Goal: Task Accomplishment & Management: Use online tool/utility

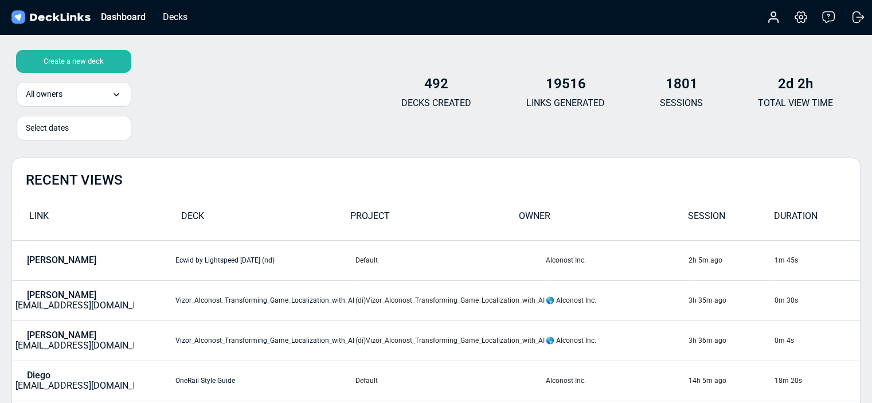
click at [186, 22] on div "Decks" at bounding box center [175, 17] width 36 height 14
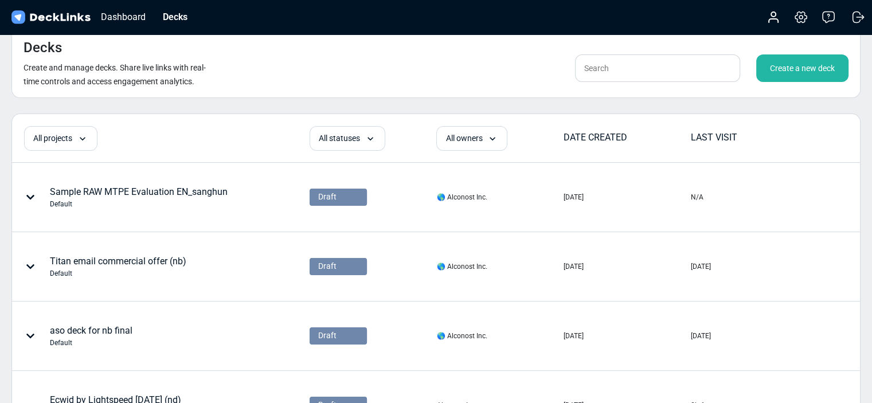
click at [646, 71] on input "text" at bounding box center [657, 68] width 165 height 28
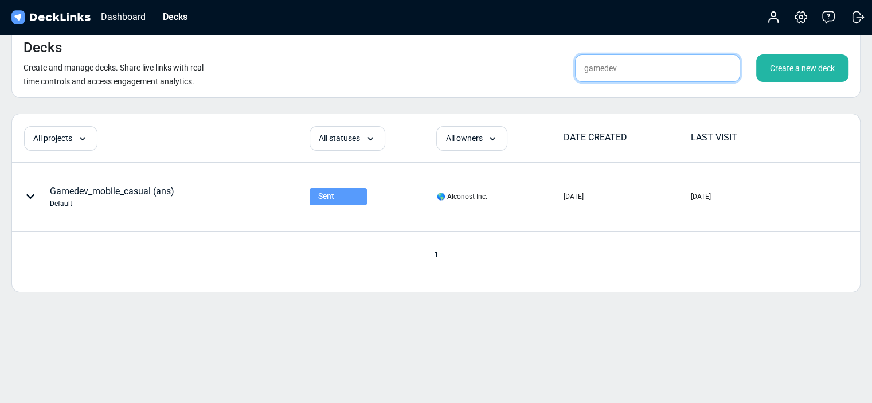
type input "gamedev"
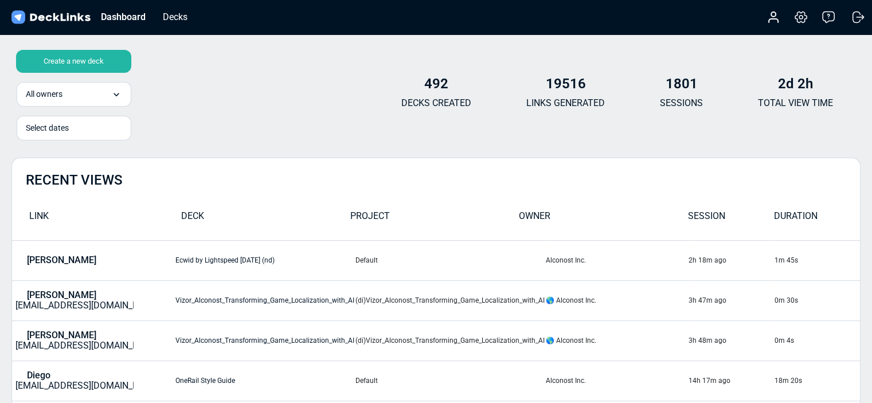
click at [81, 59] on div "Create a new deck" at bounding box center [73, 61] width 115 height 23
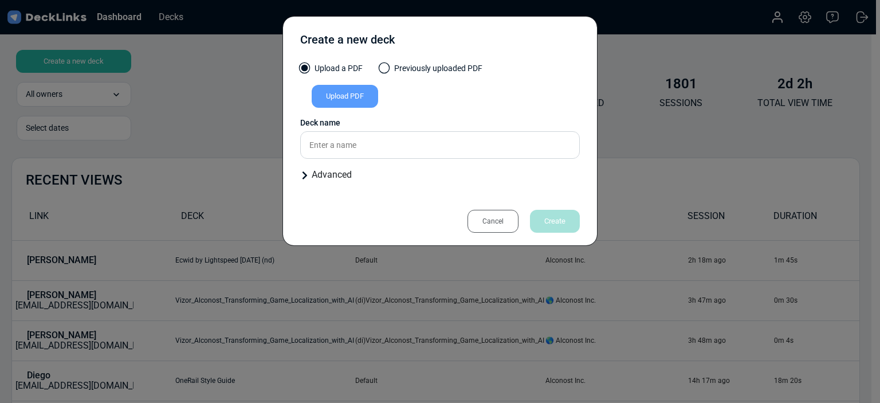
click at [347, 95] on div "Upload PDF" at bounding box center [345, 96] width 66 height 23
click at [0, 0] on input "Upload PDF" at bounding box center [0, 0] width 0 height 0
click at [338, 98] on div "Upload PDF" at bounding box center [345, 96] width 66 height 23
click at [0, 0] on input "Upload PDF" at bounding box center [0, 0] width 0 height 0
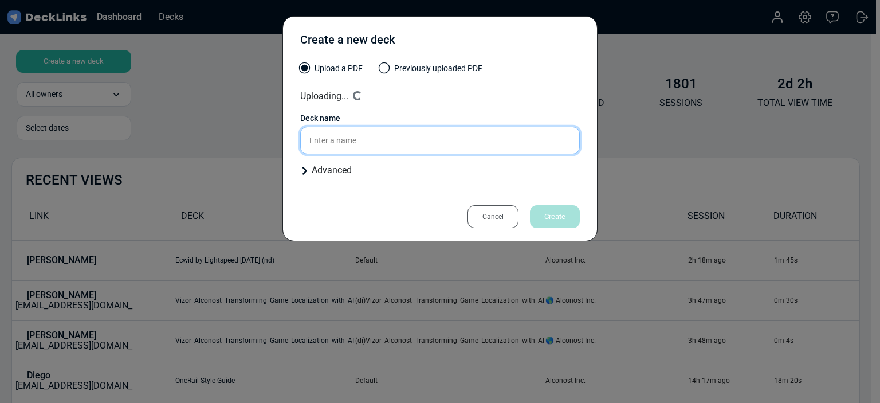
click at [389, 142] on input "text" at bounding box center [440, 141] width 280 height 28
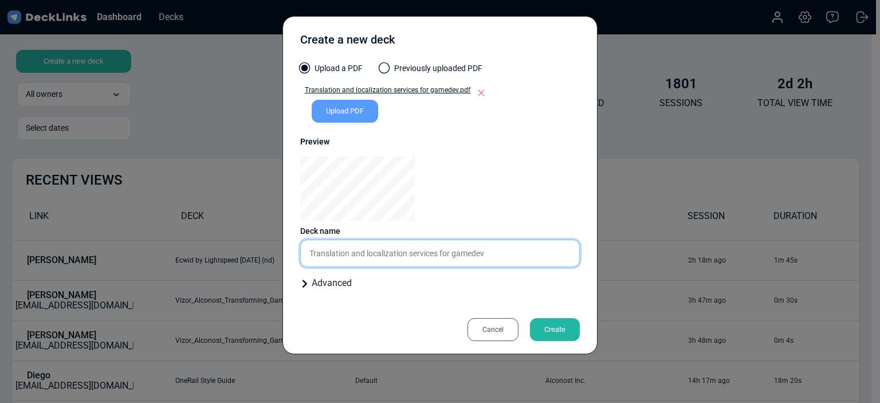
drag, startPoint x: 500, startPoint y: 251, endPoint x: 179, endPoint y: 247, distance: 320.4
click at [177, 252] on div "Create a new deck Upload a PDF Previously uploaded PDF Translation and localiza…" at bounding box center [440, 201] width 880 height 403
type input "gamedev (ans)"
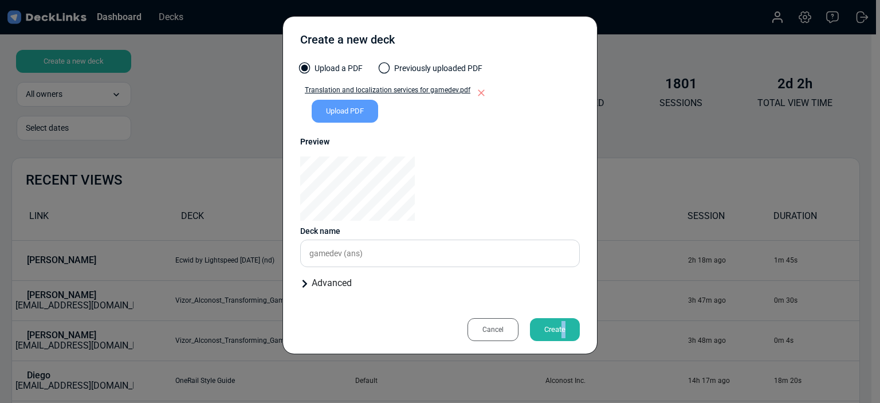
click at [564, 325] on div "Create" at bounding box center [555, 329] width 50 height 23
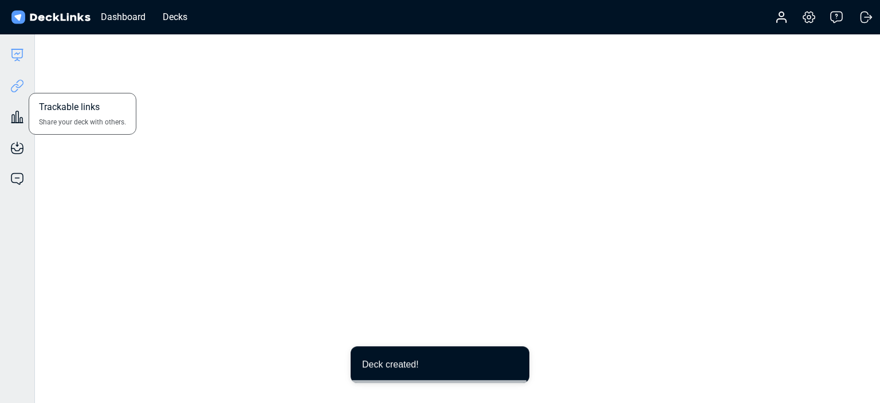
click at [22, 85] on icon at bounding box center [17, 86] width 14 height 14
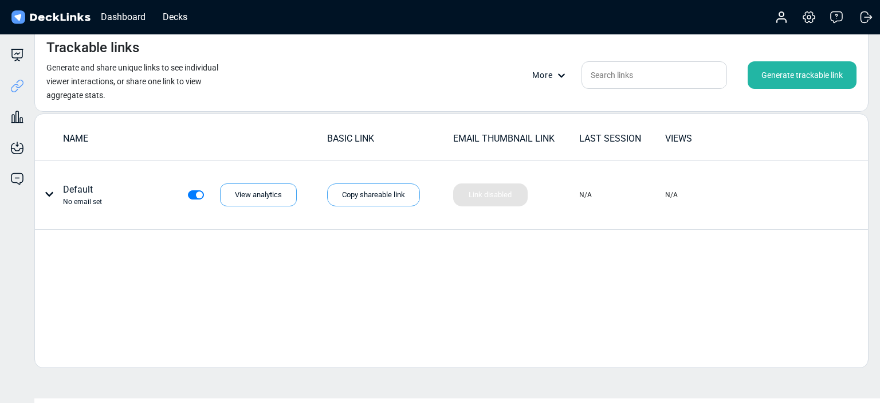
click at [790, 73] on div "Generate trackable link" at bounding box center [802, 75] width 109 height 28
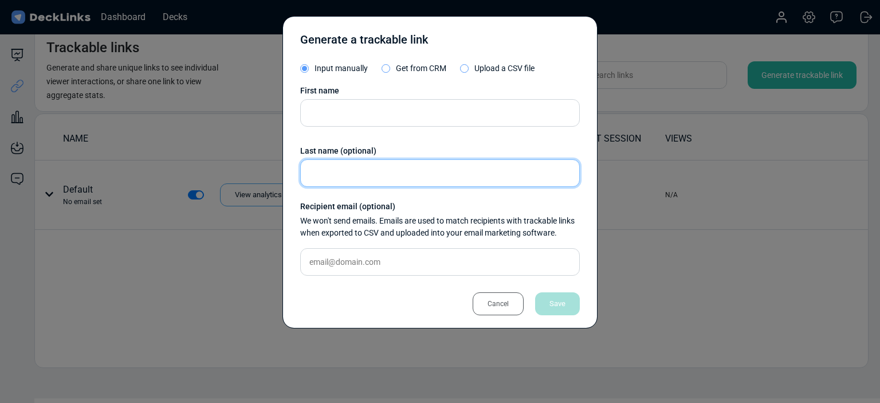
drag, startPoint x: 472, startPoint y: 171, endPoint x: 463, endPoint y: 152, distance: 20.5
click at [472, 170] on input "text" at bounding box center [440, 173] width 280 height 28
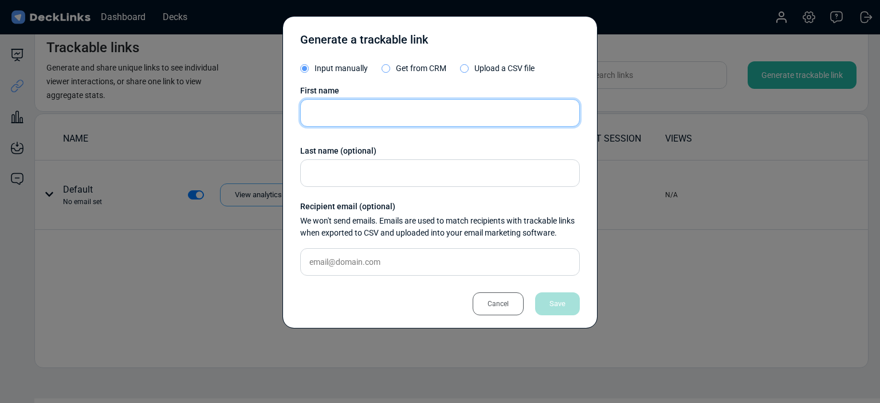
click at [432, 107] on input "text" at bounding box center [440, 113] width 280 height 28
paste input "Einfach Genial"
type input "Einfach Genial"
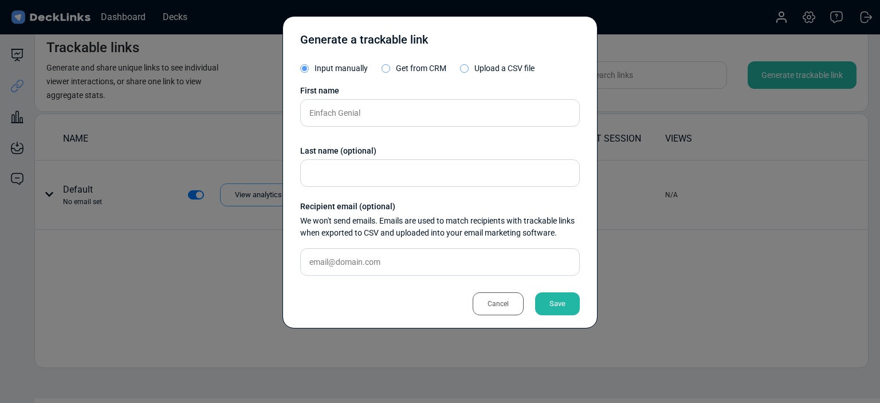
click at [562, 300] on div "Save" at bounding box center [557, 303] width 45 height 23
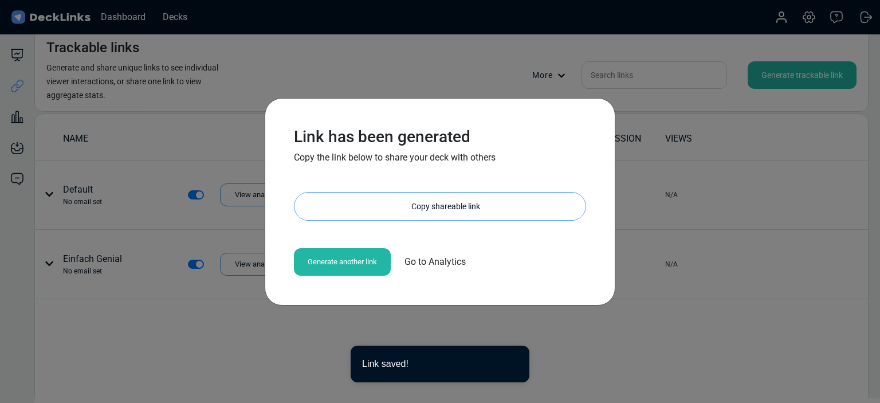
click at [476, 209] on div "Copy shareable link" at bounding box center [446, 207] width 280 height 28
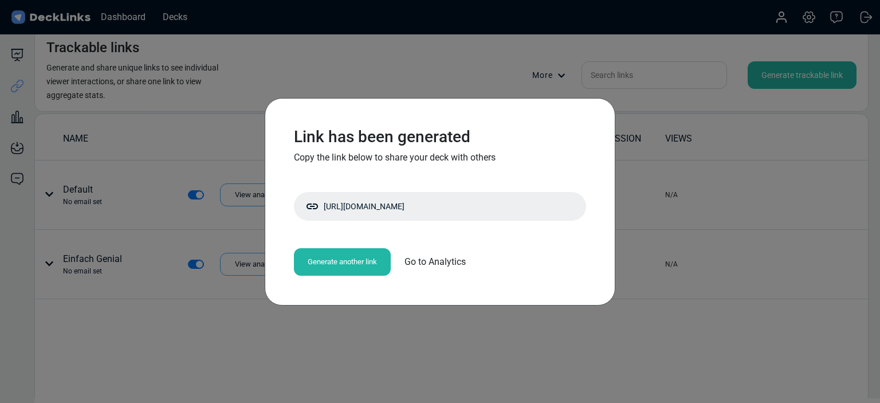
click at [542, 321] on div "Link has been generated Copy the link below to share your deck with others http…" at bounding box center [440, 201] width 880 height 403
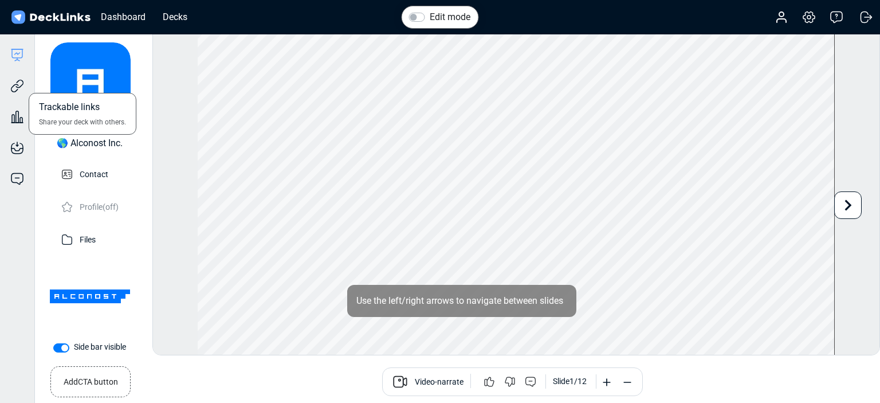
click at [30, 83] on div "Trackable links Share your deck with others." at bounding box center [17, 77] width 34 height 31
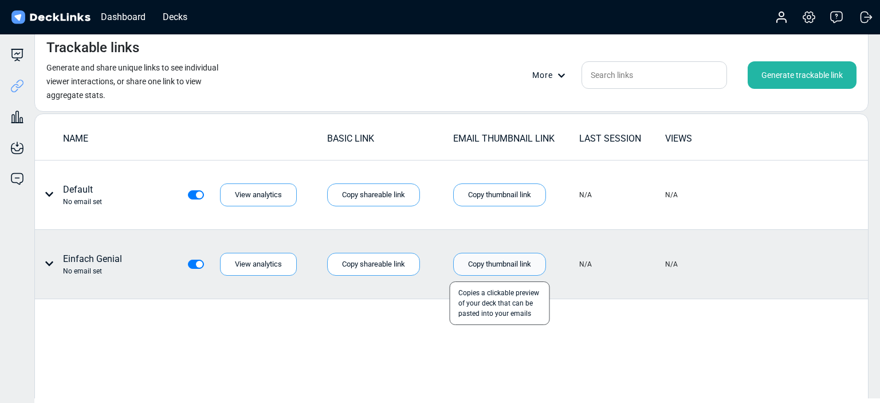
click at [500, 256] on div "Copy thumbnail link" at bounding box center [499, 264] width 93 height 23
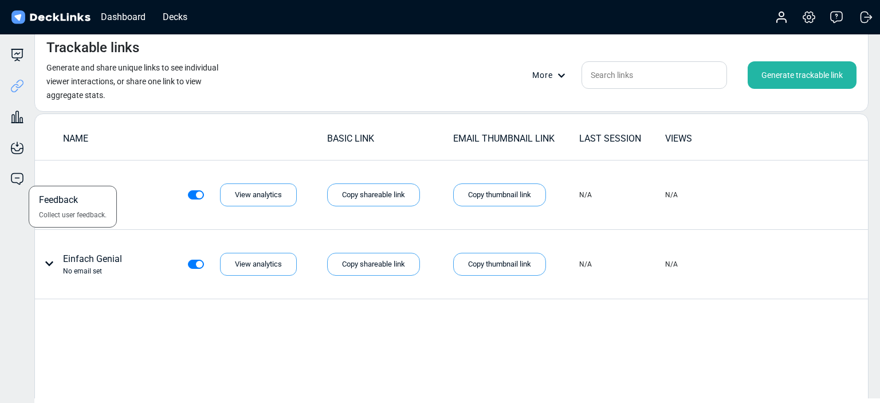
click at [0, 174] on div "Feedback Collect user feedback." at bounding box center [17, 170] width 34 height 31
